Goal: Information Seeking & Learning: Learn about a topic

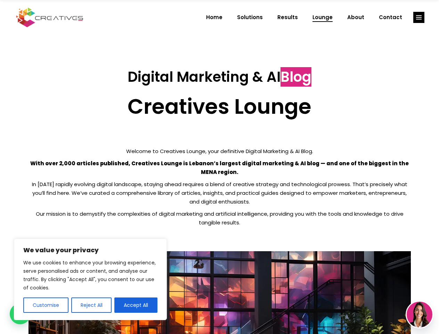
click at [219, 167] on p "With over 2,000 articles published, Creatives Lounge is Lebanon’s largest digit…" at bounding box center [220, 167] width 382 height 17
click at [46, 305] on button "Customise" at bounding box center [45, 304] width 45 height 15
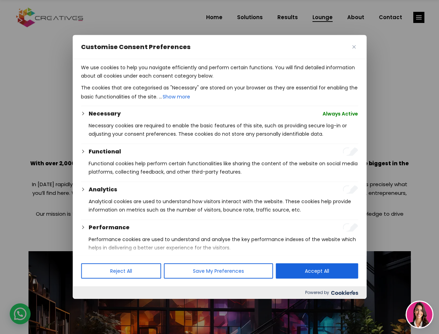
click at [91, 305] on div at bounding box center [219, 167] width 439 height 334
click at [136, 80] on p "We use cookies to help you navigate efficiently and perform certain functions. …" at bounding box center [219, 71] width 277 height 17
click at [419, 17] on div at bounding box center [219, 167] width 439 height 334
click at [420, 314] on img at bounding box center [420, 314] width 26 height 26
